Goal: Information Seeking & Learning: Learn about a topic

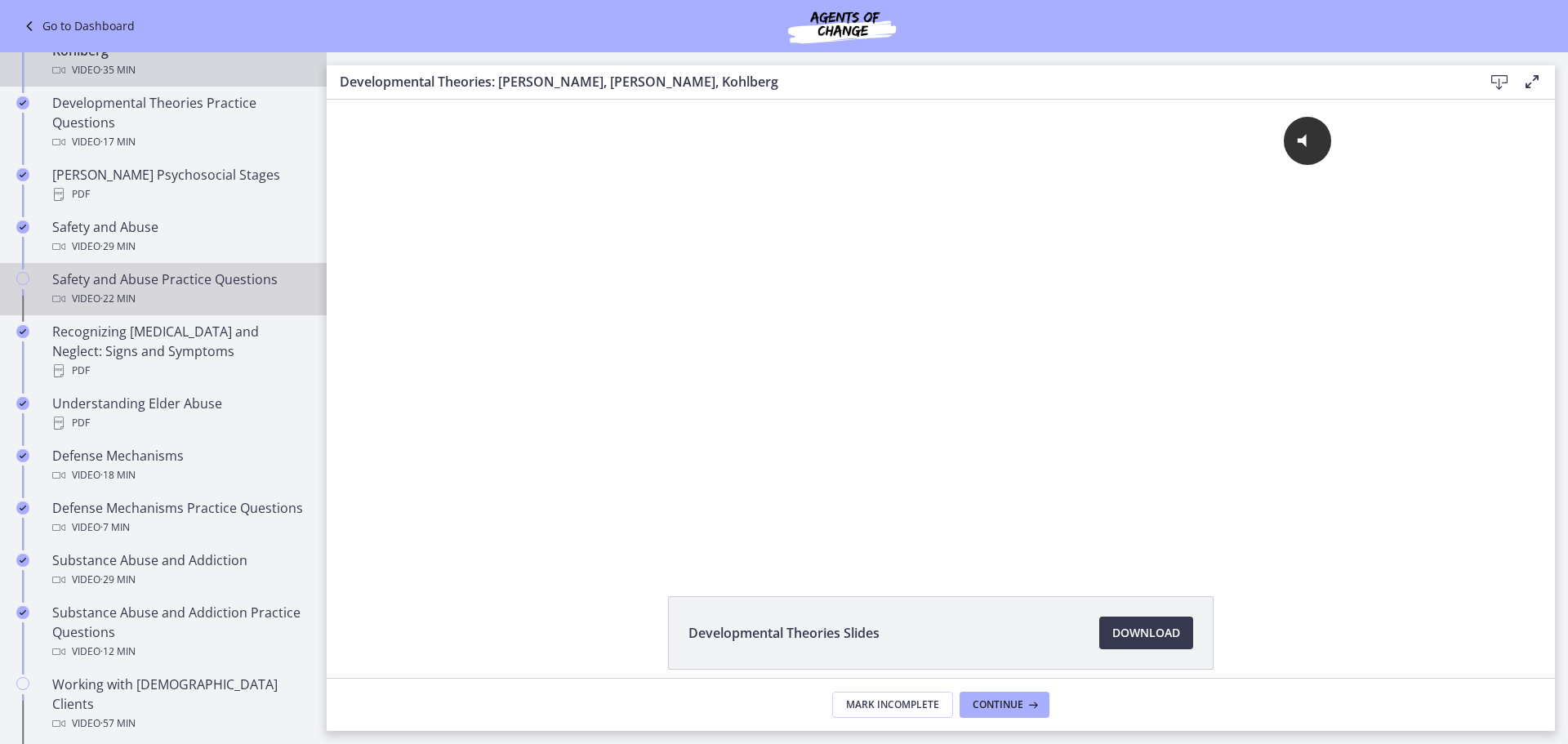
scroll to position [653, 0]
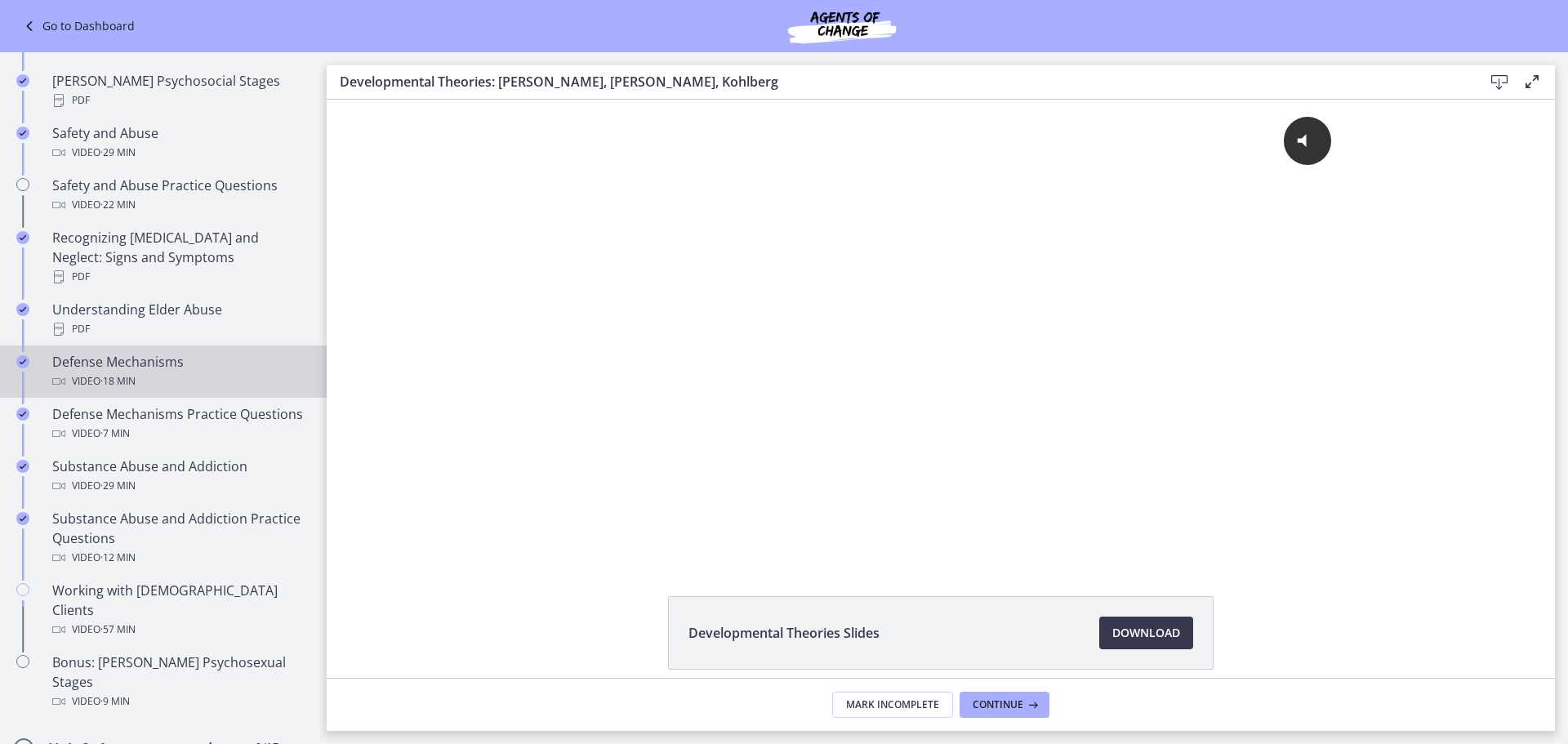
click at [155, 351] on div "Defense Mechanisms Video · 18 min" at bounding box center [179, 371] width 255 height 39
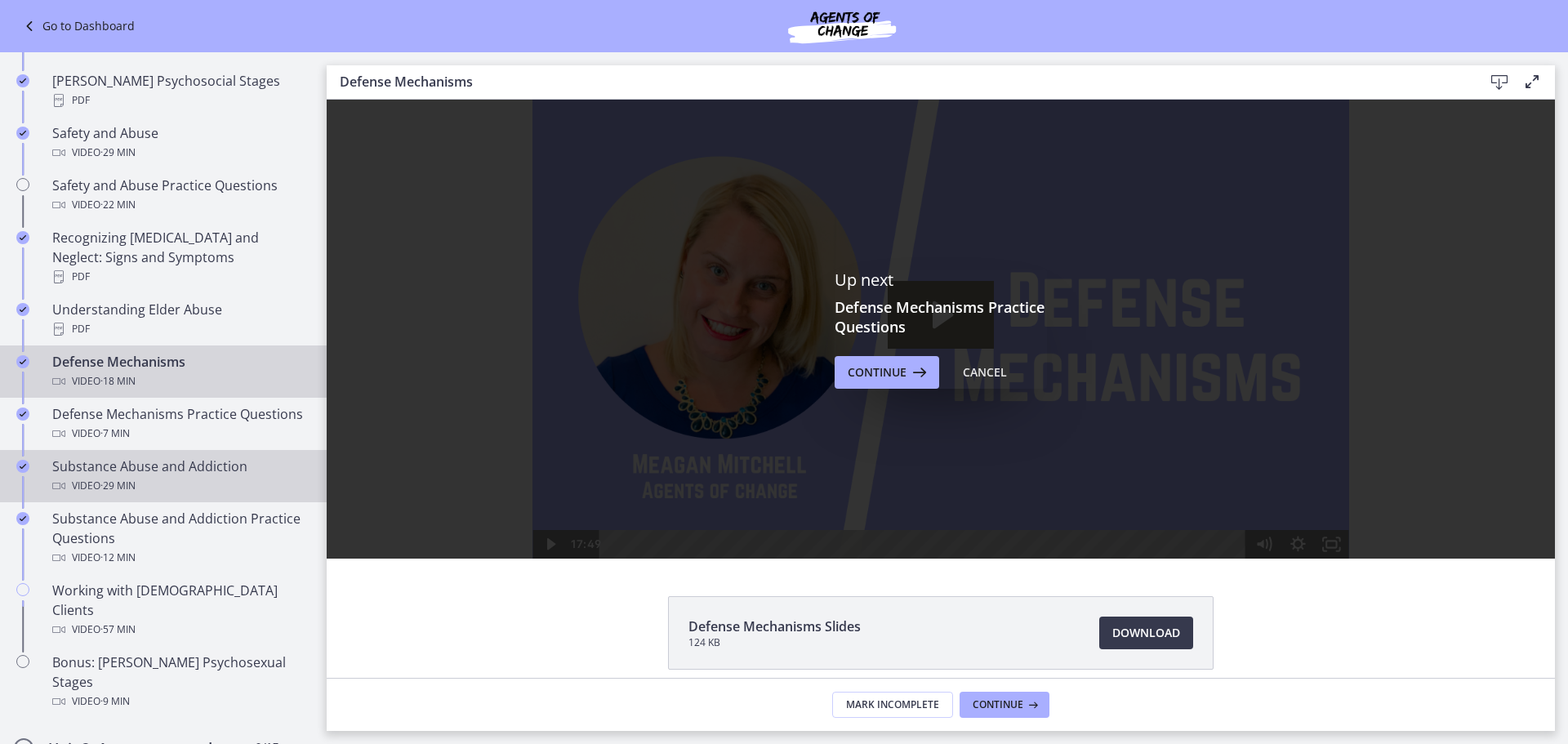
click at [155, 467] on div "Substance Abuse and Addiction Video · 29 min" at bounding box center [179, 476] width 255 height 39
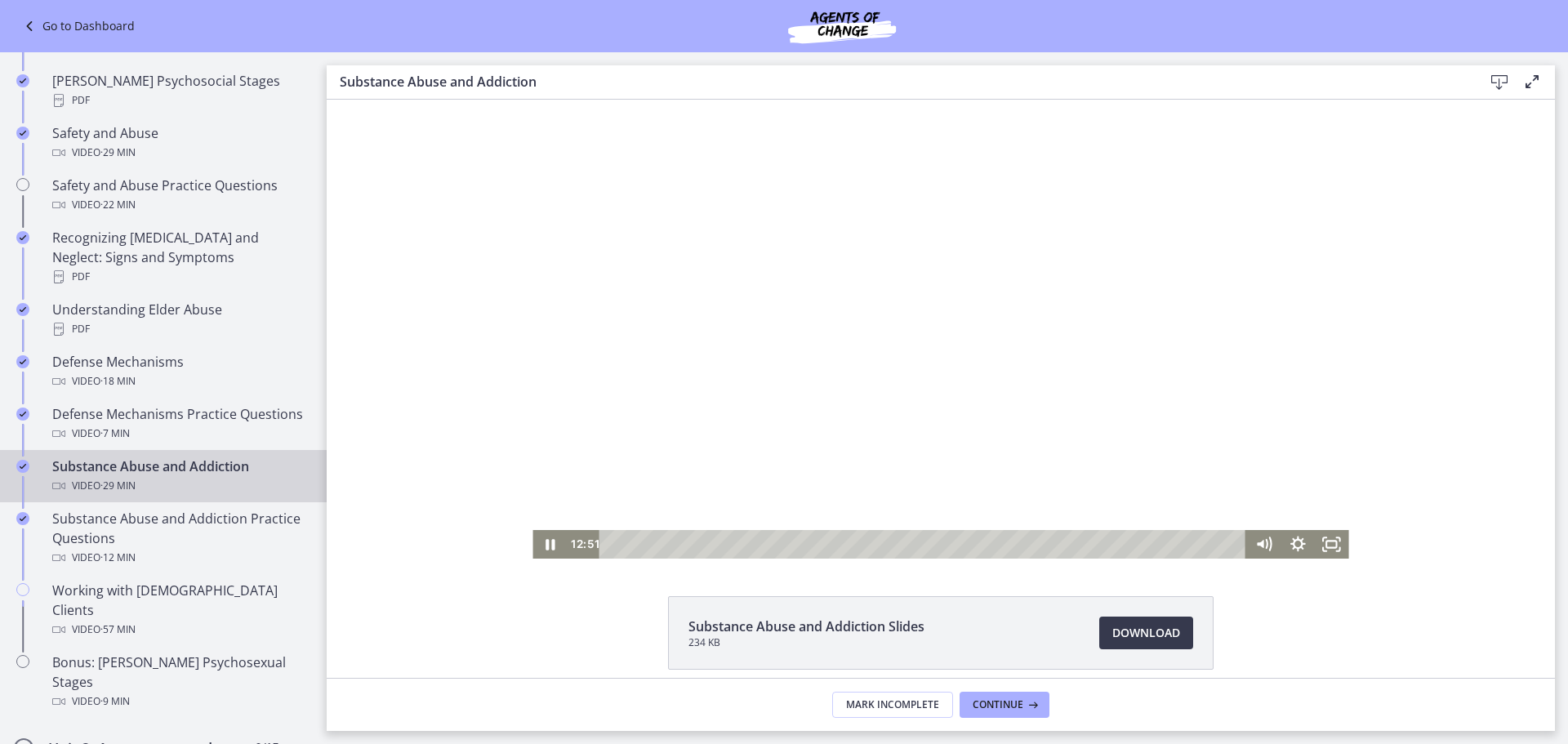
click at [804, 309] on div at bounding box center [940, 328] width 816 height 459
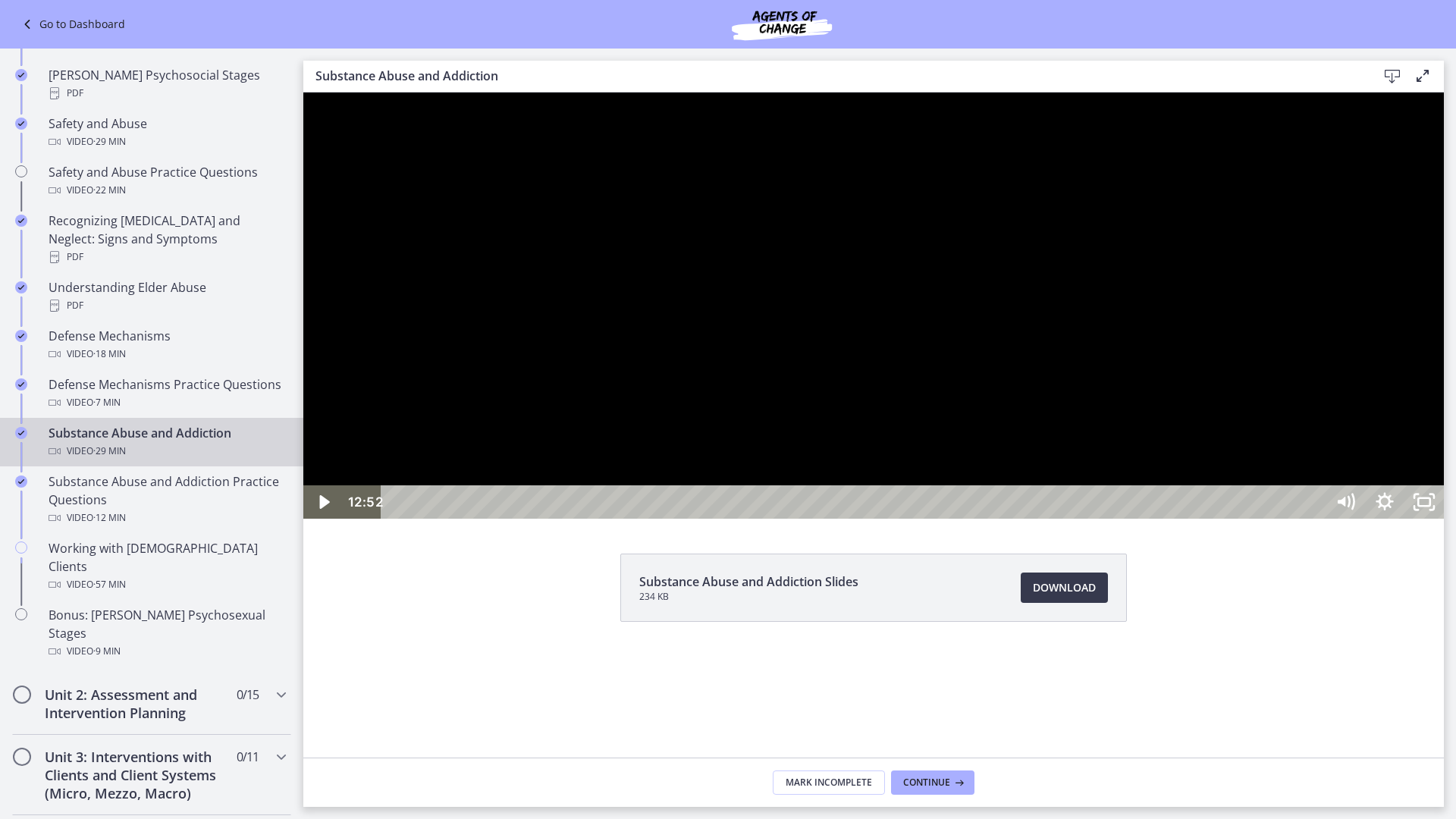
click at [1027, 494] on div at bounding box center [873, 305] width 1140 height 426
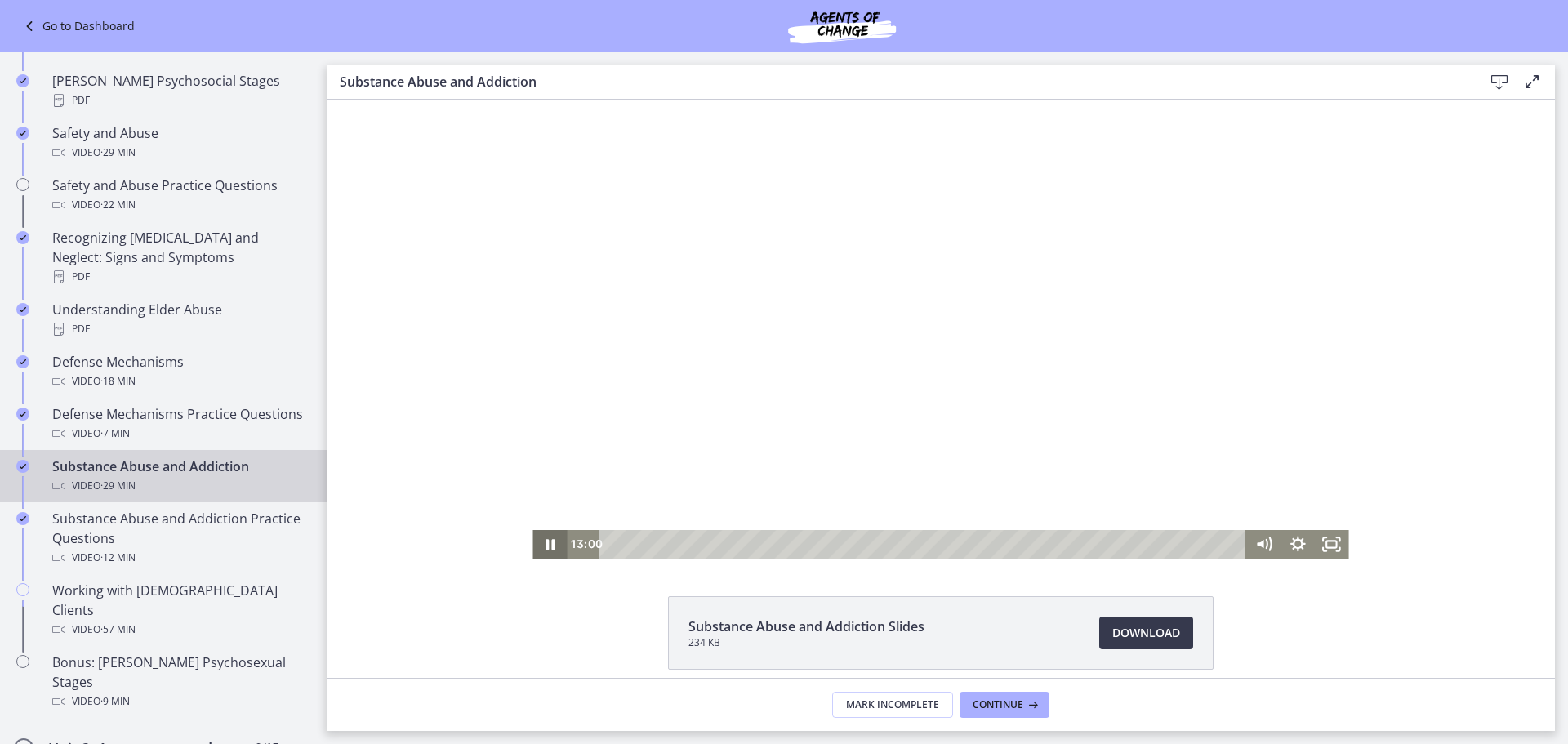
click at [545, 546] on icon "Pause" at bounding box center [549, 544] width 34 height 29
